Goal: Information Seeking & Learning: Learn about a topic

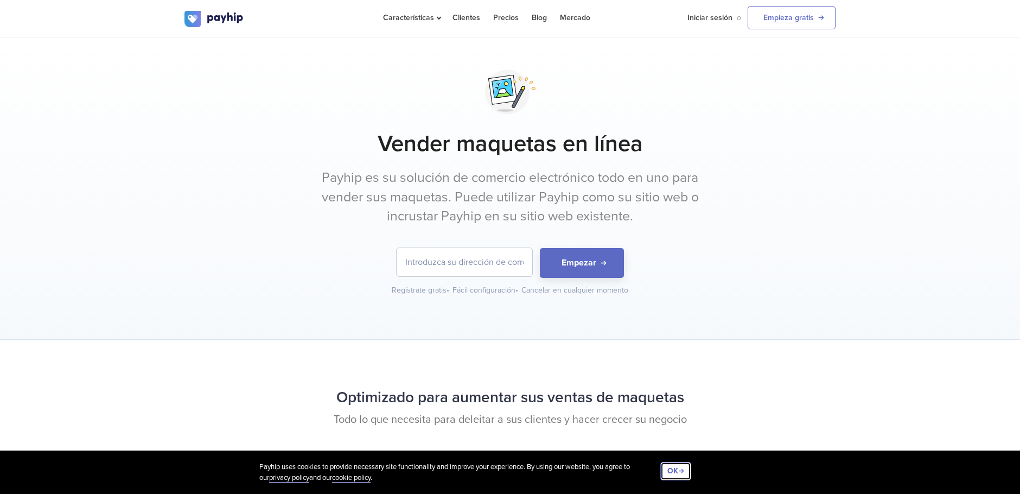
click at [679, 473] on button "OK" at bounding box center [675, 471] width 31 height 18
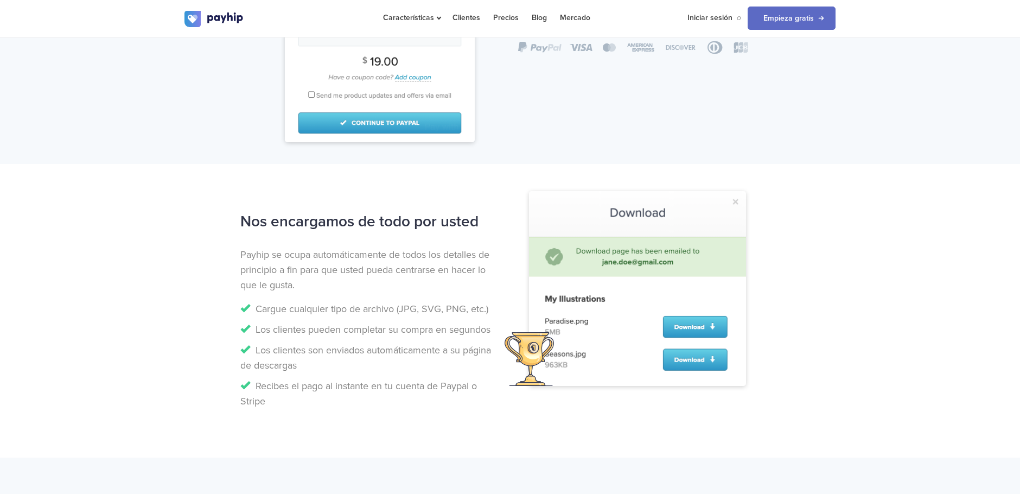
scroll to position [922, 0]
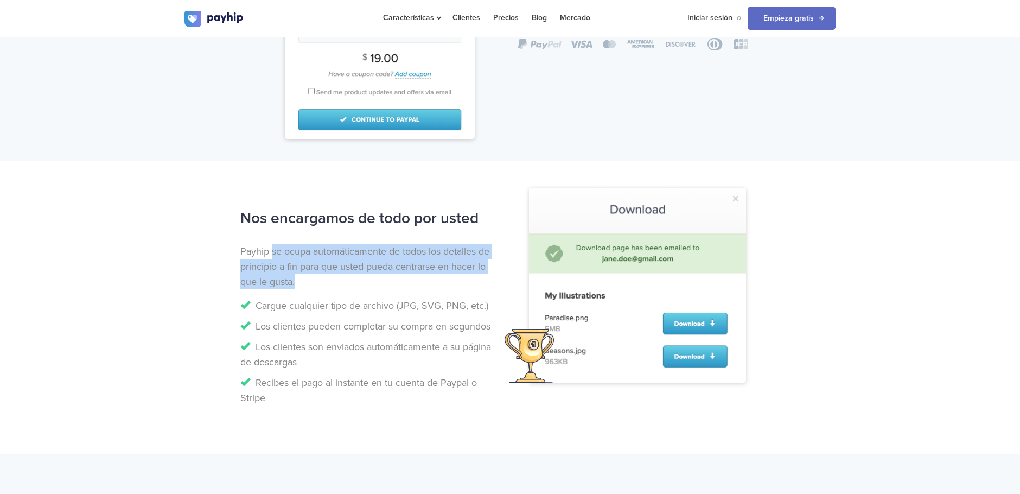
drag, startPoint x: 272, startPoint y: 250, endPoint x: 313, endPoint y: 281, distance: 51.1
click at [313, 281] on p "Payhip se ocupa automáticamente de todos los detalles de principio a fin para q…" at bounding box center [371, 267] width 262 height 46
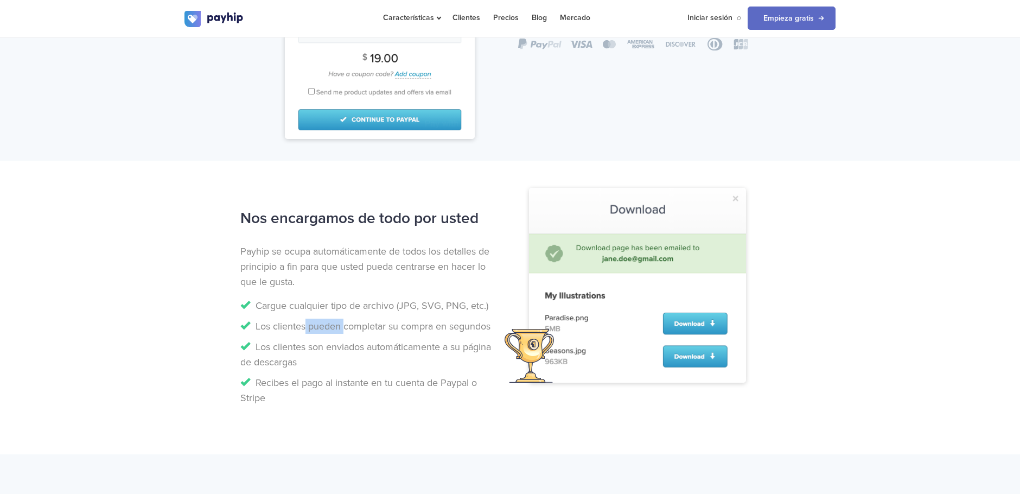
drag, startPoint x: 302, startPoint y: 324, endPoint x: 342, endPoint y: 325, distance: 39.6
click at [342, 325] on li "Los clientes pueden completar su compra en segundos" at bounding box center [371, 326] width 262 height 15
drag, startPoint x: 319, startPoint y: 347, endPoint x: 335, endPoint y: 364, distance: 23.0
click at [335, 364] on li "Los clientes son enviados automáticamente a su página de descargas" at bounding box center [371, 354] width 262 height 30
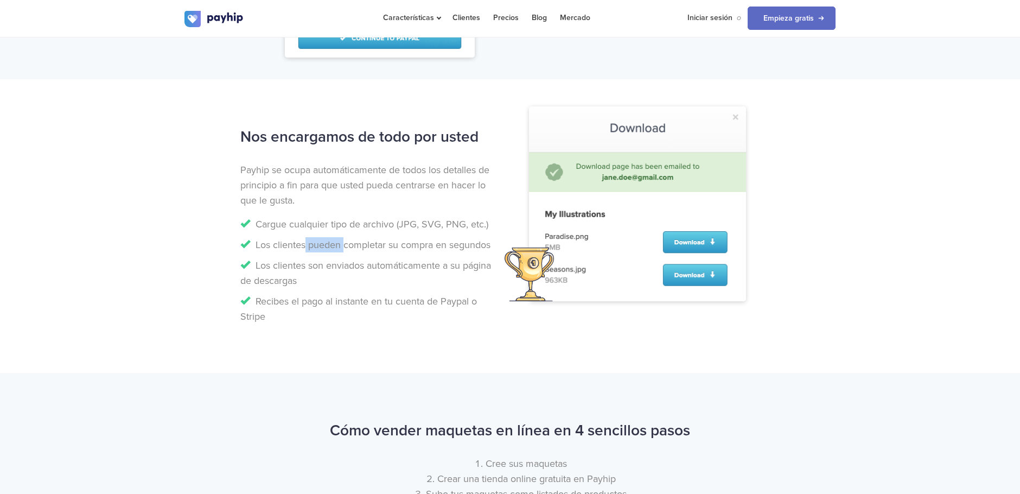
scroll to position [1031, 0]
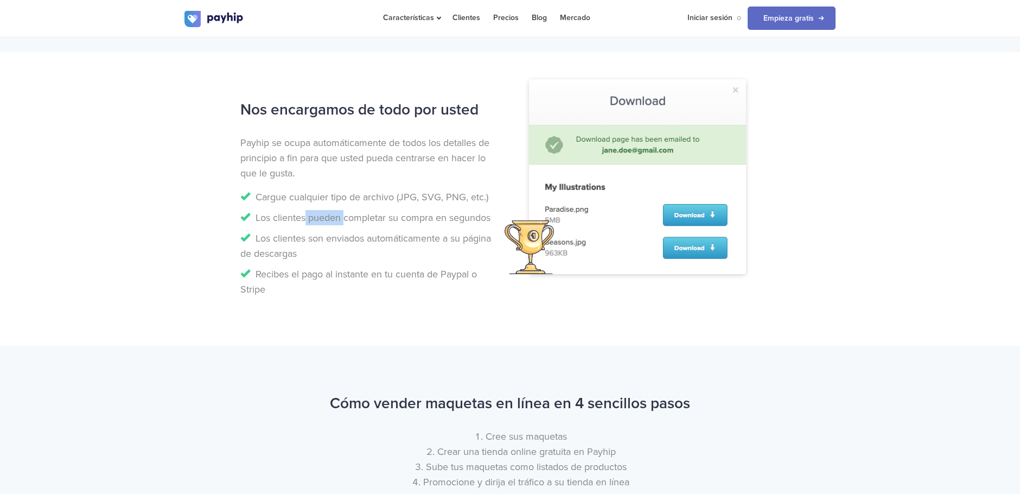
drag, startPoint x: 352, startPoint y: 272, endPoint x: 403, endPoint y: 290, distance: 54.1
click at [403, 290] on li "Recibes el pago al instante en tu cuenta de Paypal o Stripe" at bounding box center [371, 281] width 262 height 30
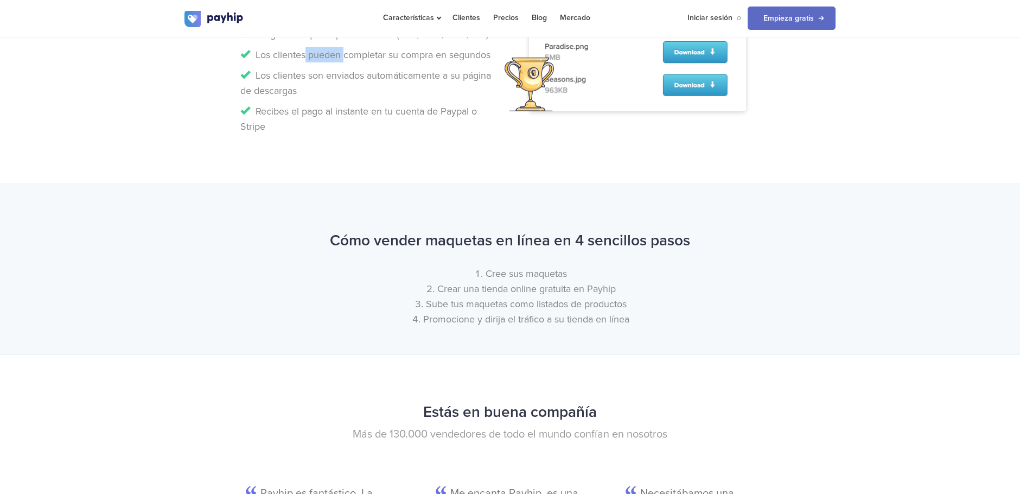
scroll to position [1248, 0]
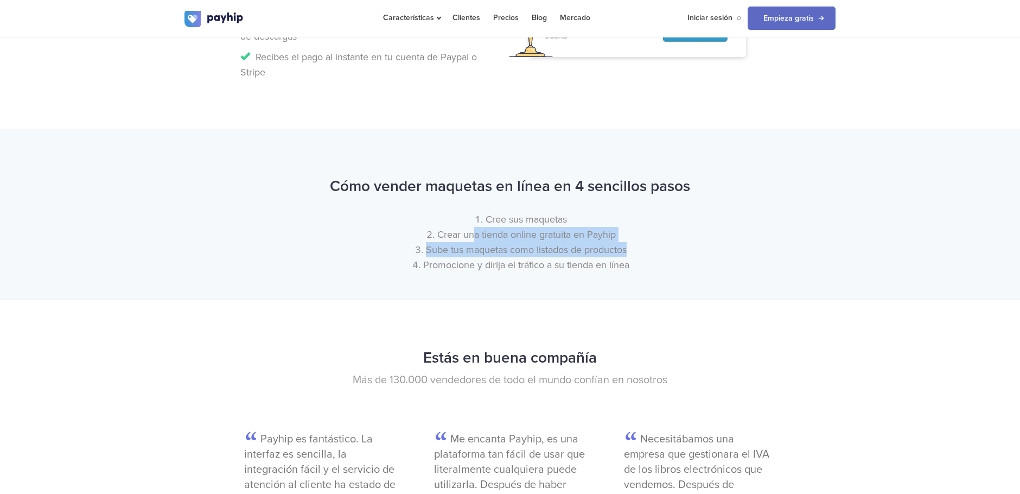
drag, startPoint x: 474, startPoint y: 234, endPoint x: 633, endPoint y: 243, distance: 159.2
click at [633, 243] on ol "Cree sus maquetas Crear una tienda online gratuita en Payhip Sube tus maquetas …" at bounding box center [509, 242] width 651 height 61
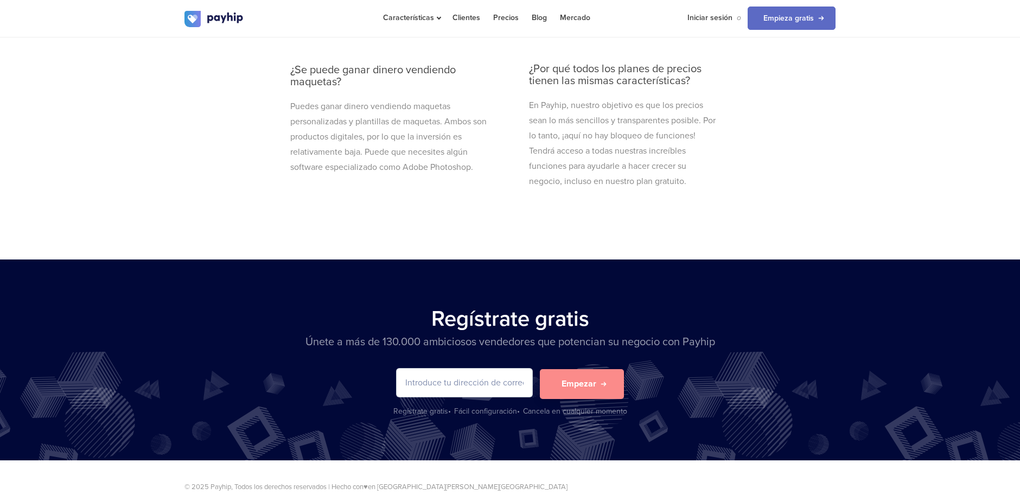
scroll to position [3710, 0]
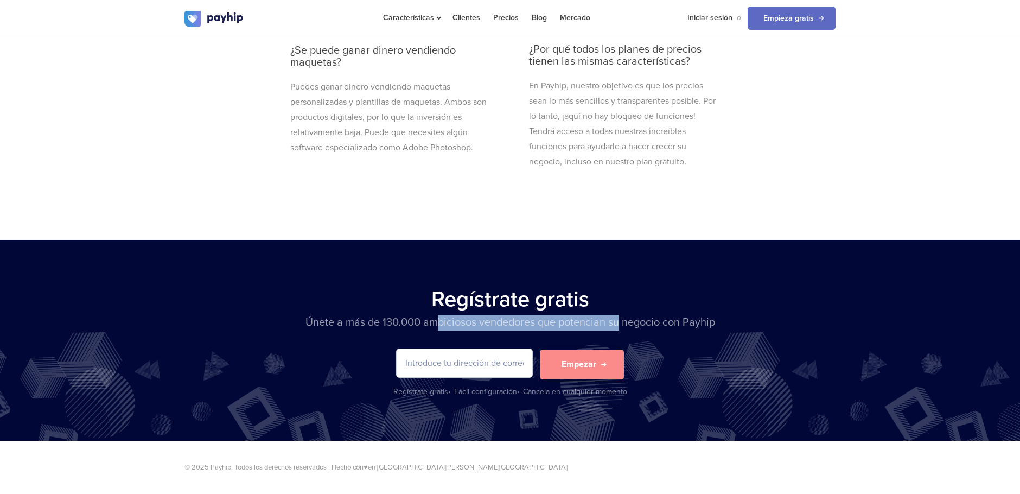
drag, startPoint x: 438, startPoint y: 323, endPoint x: 620, endPoint y: 325, distance: 181.8
click at [620, 325] on p "Únete a más de 130.000 ambiciosos vendedores que potencian su negocio con Payhip" at bounding box center [509, 323] width 651 height 16
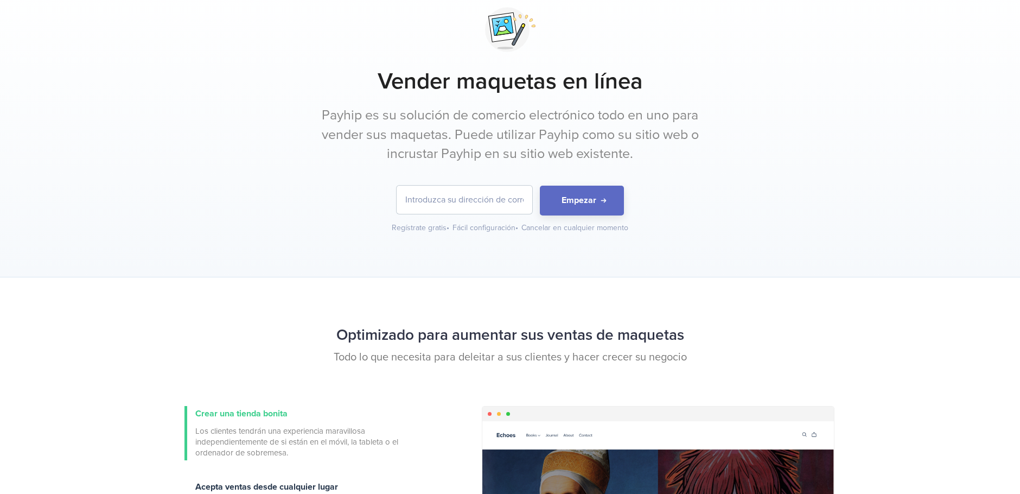
scroll to position [0, 0]
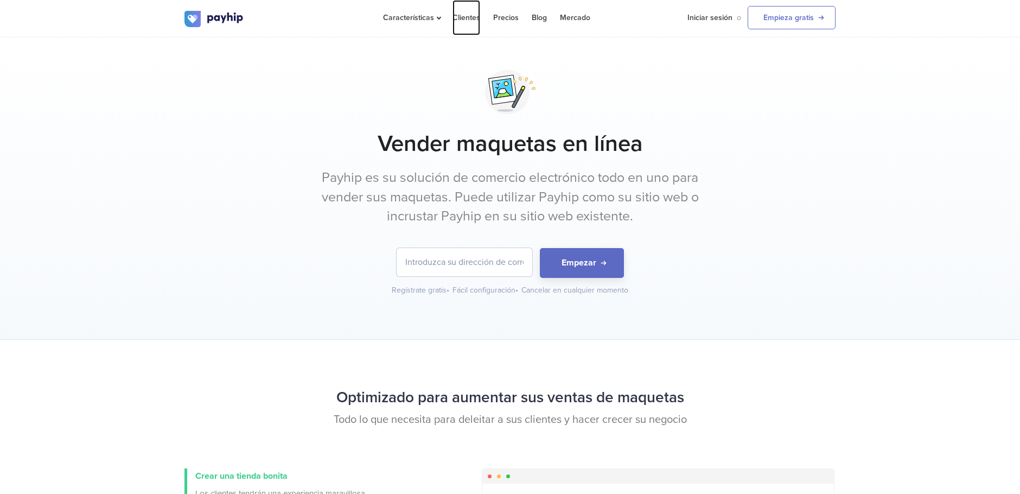
click at [469, 15] on link "Clientes" at bounding box center [467, 17] width 28 height 35
